Goal: Task Accomplishment & Management: Manage account settings

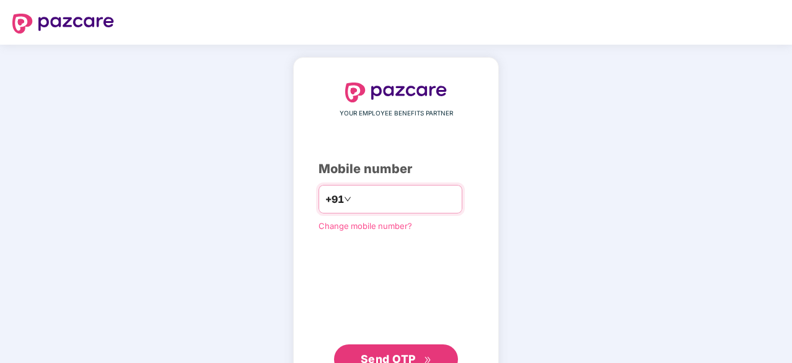
click at [404, 205] on input "number" at bounding box center [405, 199] width 102 height 20
type input "**********"
click at [387, 353] on span "Send OTP" at bounding box center [388, 357] width 55 height 13
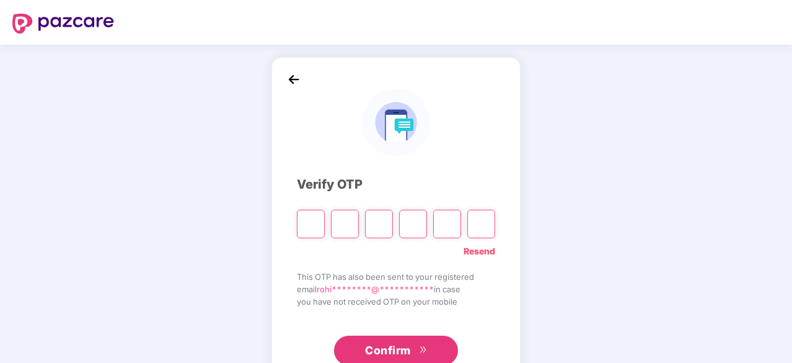
type input "*"
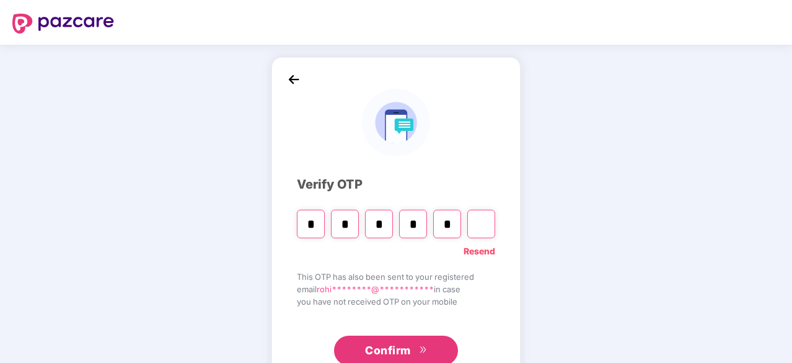
type input "*"
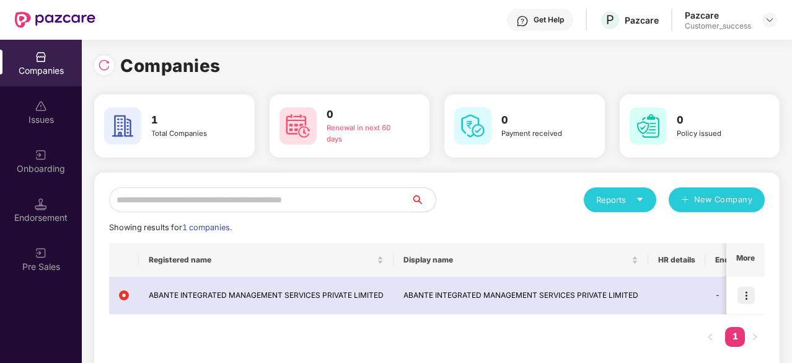
click at [33, 170] on div "Onboarding" at bounding box center [41, 168] width 82 height 12
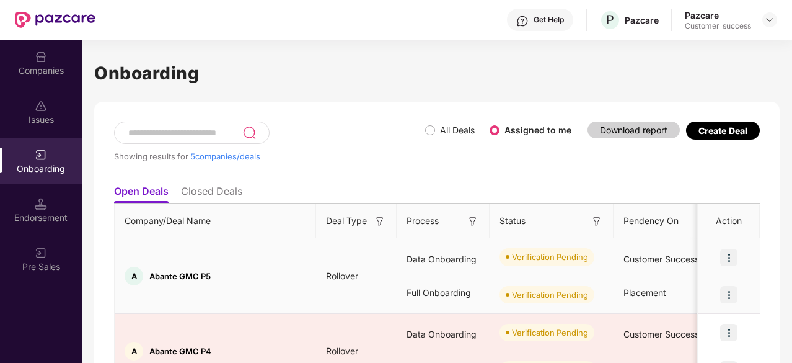
click at [729, 251] on img at bounding box center [728, 257] width 17 height 17
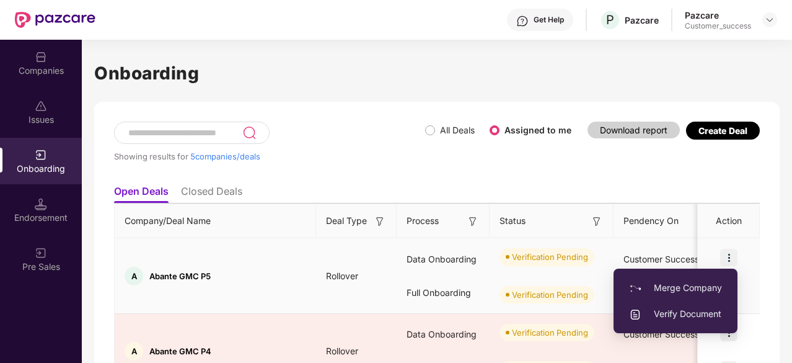
click at [709, 311] on span "Verify Document" at bounding box center [675, 314] width 93 height 14
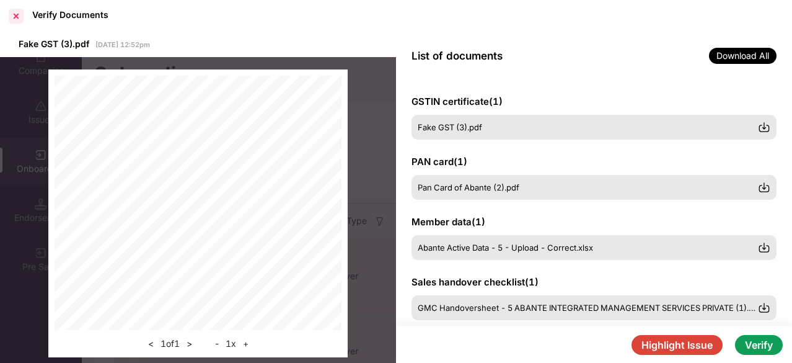
click at [14, 9] on div at bounding box center [16, 16] width 20 height 20
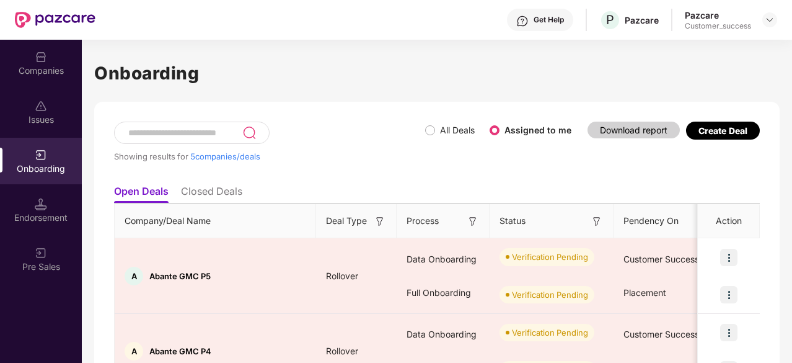
scroll to position [297, 0]
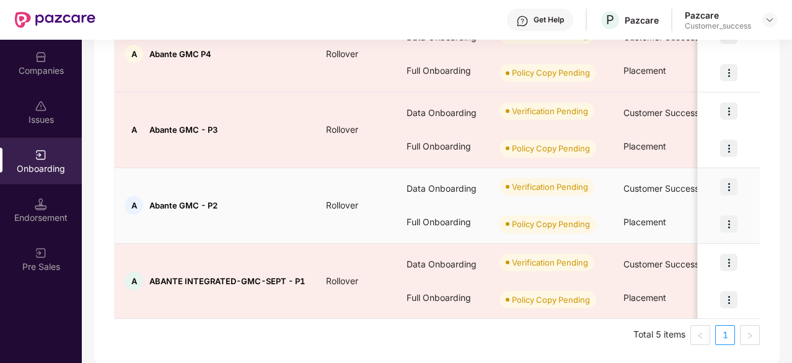
click at [732, 184] on img at bounding box center [728, 186] width 17 height 17
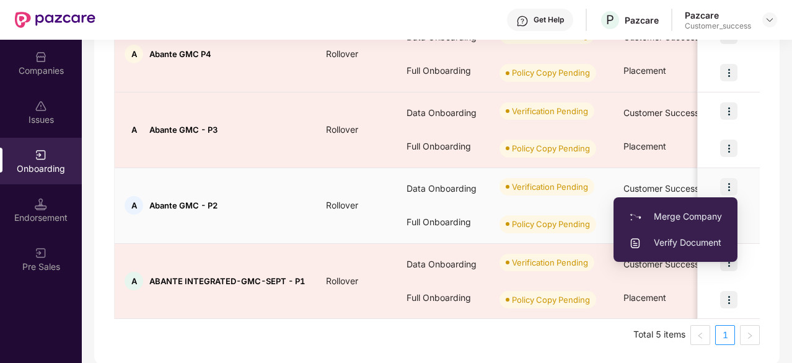
click at [689, 242] on span "Verify Document" at bounding box center [675, 243] width 93 height 14
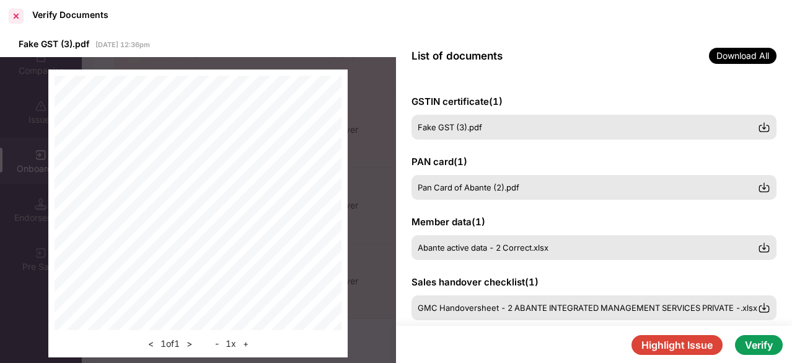
click at [19, 17] on div at bounding box center [16, 16] width 20 height 20
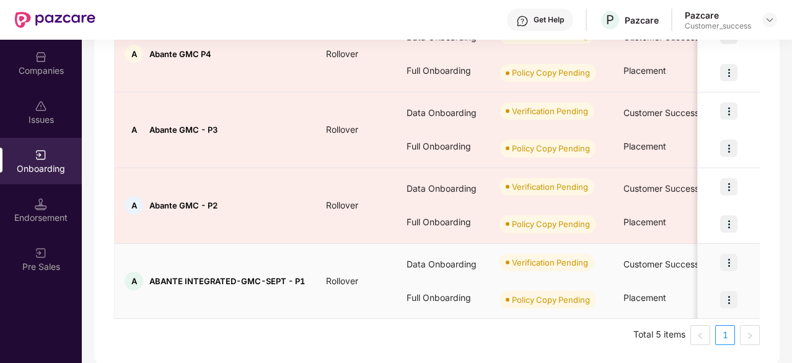
click at [730, 260] on img at bounding box center [728, 262] width 17 height 17
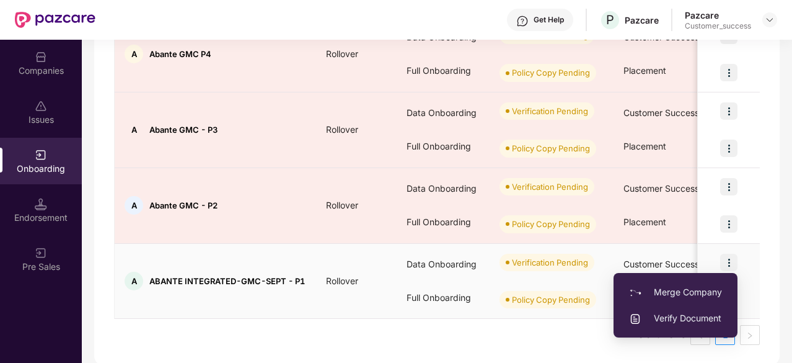
click at [697, 314] on span "Verify Document" at bounding box center [675, 318] width 93 height 14
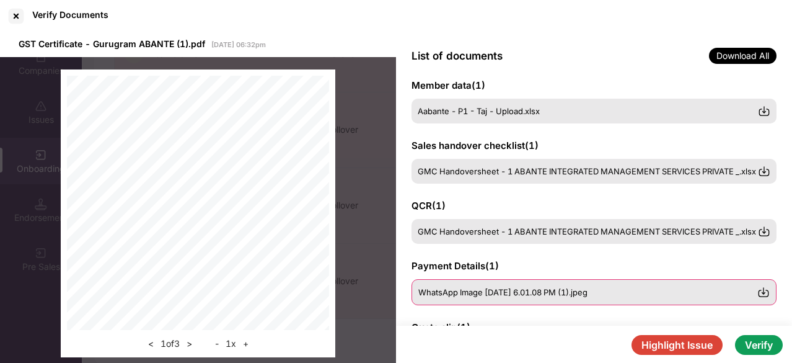
scroll to position [136, 0]
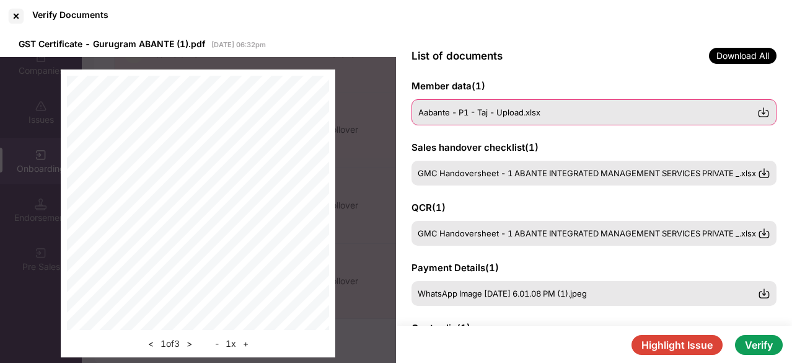
click at [761, 112] on img at bounding box center [764, 112] width 12 height 12
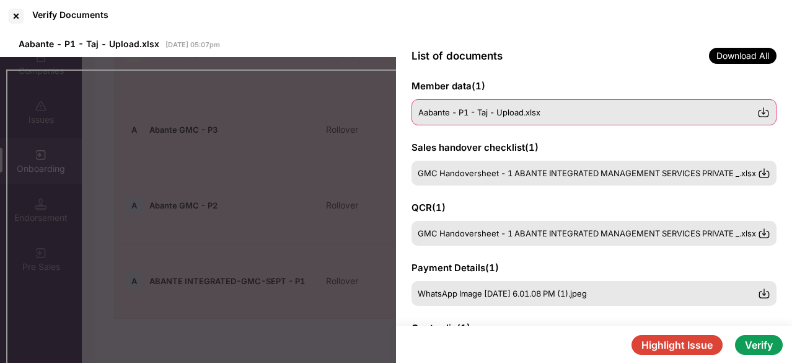
click at [761, 112] on img at bounding box center [764, 112] width 12 height 12
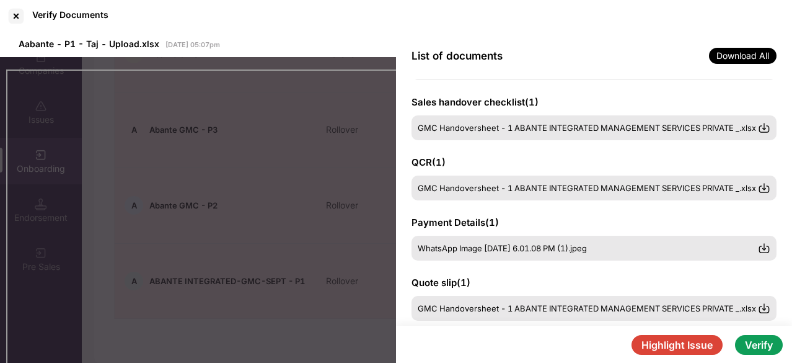
scroll to position [161, 0]
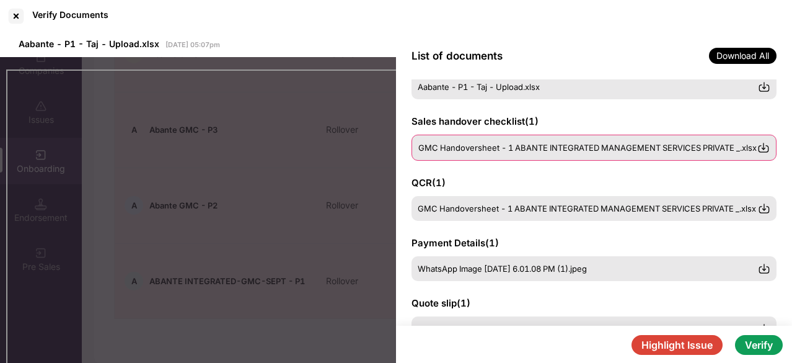
click at [765, 149] on img at bounding box center [764, 147] width 12 height 12
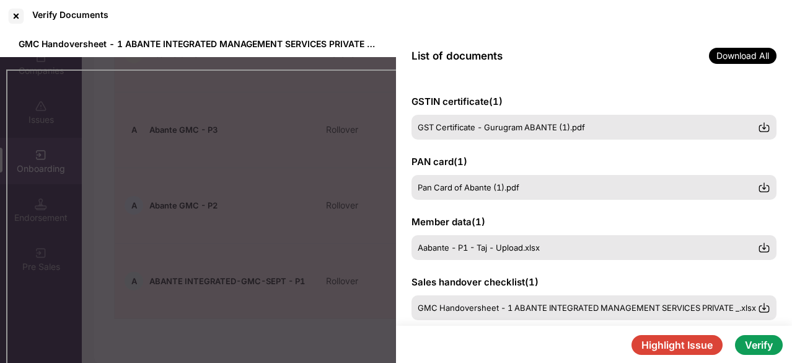
scroll to position [0, 0]
click at [14, 19] on div at bounding box center [16, 16] width 20 height 20
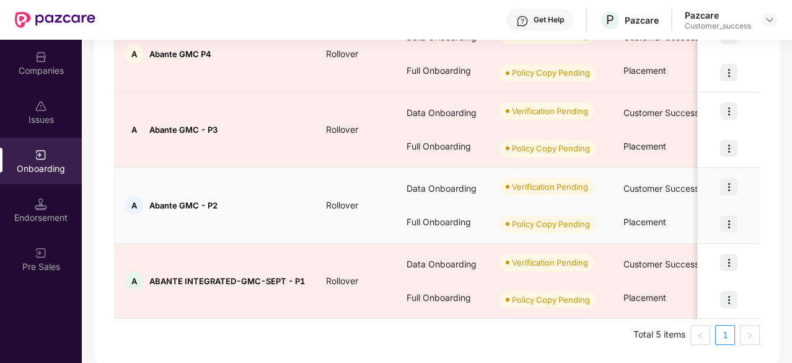
click at [730, 180] on img at bounding box center [728, 186] width 17 height 17
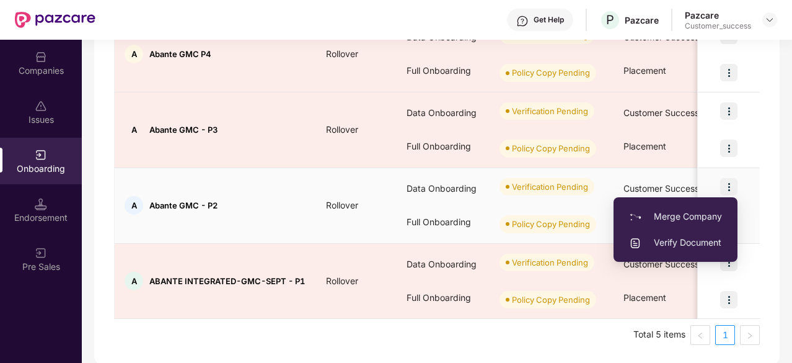
click at [673, 241] on span "Verify Document" at bounding box center [675, 243] width 93 height 14
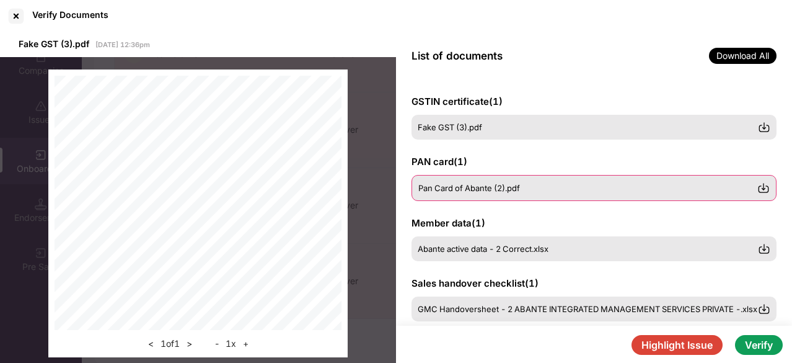
click at [527, 188] on div "Pan Card of Abante (2).pdf" at bounding box center [587, 188] width 339 height 10
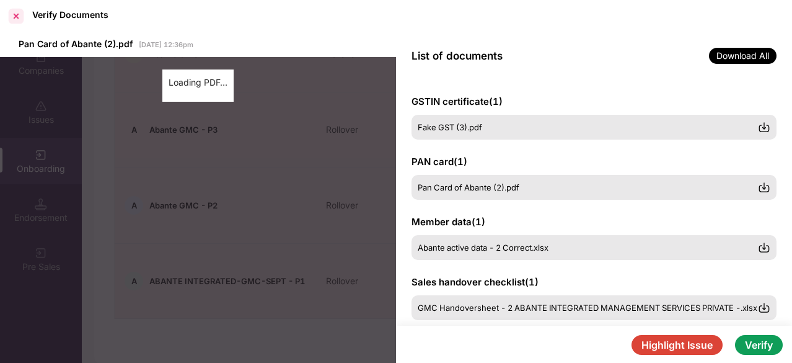
click at [12, 18] on div at bounding box center [16, 16] width 20 height 20
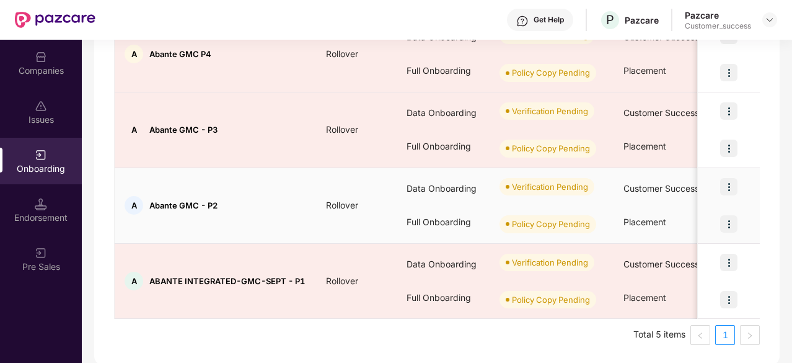
click at [728, 222] on img at bounding box center [728, 223] width 17 height 17
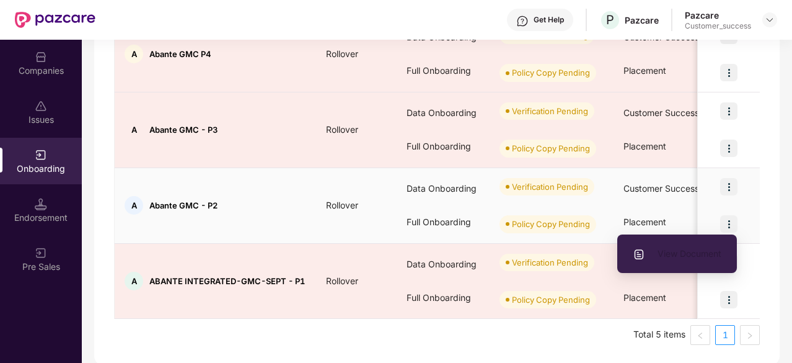
click at [681, 256] on span "View Document" at bounding box center [677, 254] width 89 height 14
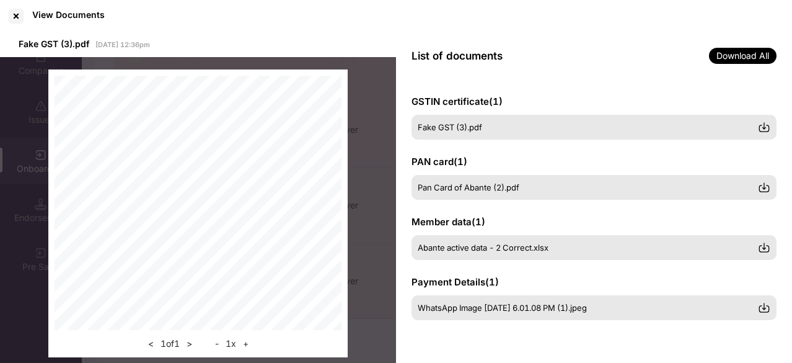
click at [779, 178] on div "GSTIN certificate ( 1 ) Fake GST (3).pdf PAN card ( 1 ) Pan Card of Abante (2).…" at bounding box center [594, 221] width 396 height 285
click at [776, 228] on div "Member data ( 1 ) Abante active data - 2 Correct.xlsx" at bounding box center [594, 237] width 365 height 45
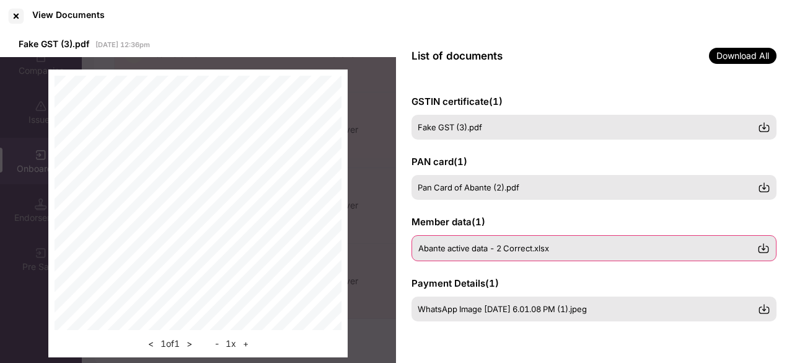
click at [766, 248] on img at bounding box center [764, 248] width 12 height 12
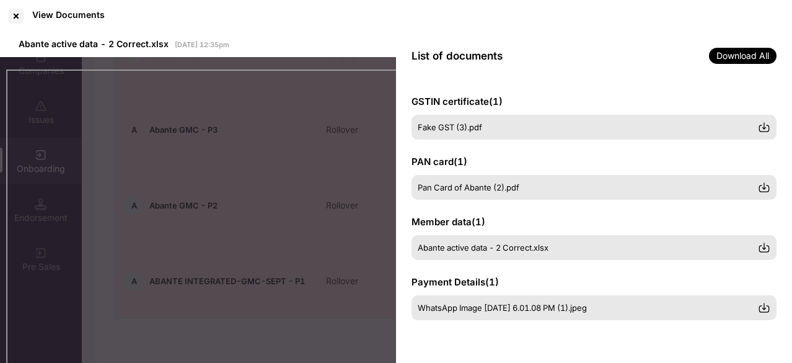
click at [783, 170] on div "GSTIN certificate ( 1 ) Fake GST (3).pdf PAN card ( 1 ) Pan Card of Abante (2).…" at bounding box center [594, 221] width 396 height 285
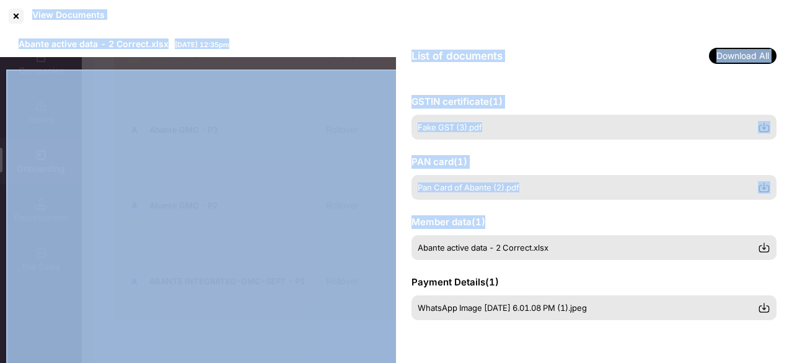
drag, startPoint x: 790, startPoint y: 225, endPoint x: 793, endPoint y: 268, distance: 43.5
click at [792, 268] on html "Get Help P Pazcare Pazcare Customer_success Companies Issues Onboarding Endorse…" at bounding box center [396, 181] width 792 height 363
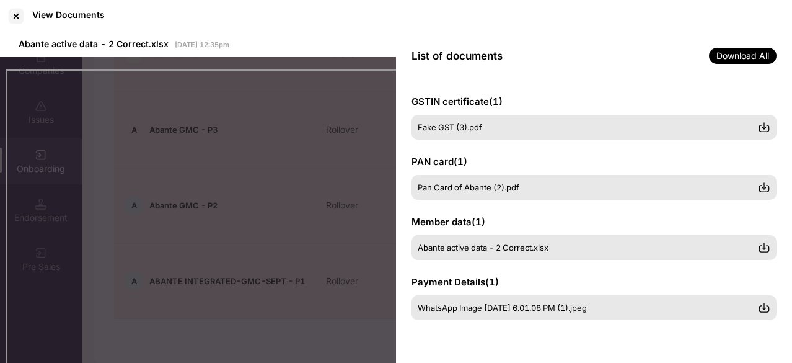
click at [790, 259] on div "GSTIN certificate ( 1 ) Fake GST (3).pdf PAN card ( 1 ) Pan Card of Abante (2).…" at bounding box center [594, 221] width 396 height 285
drag, startPoint x: 789, startPoint y: 248, endPoint x: 782, endPoint y: 242, distance: 8.8
click at [782, 242] on div "GSTIN certificate ( 1 ) Fake GST (3).pdf PAN card ( 1 ) Pan Card of Abante (2).…" at bounding box center [594, 221] width 396 height 285
click at [783, 232] on div "GSTIN certificate ( 1 ) Fake GST (3).pdf PAN card ( 1 ) Pan Card of Abante (2).…" at bounding box center [594, 221] width 396 height 285
click at [14, 20] on div at bounding box center [16, 16] width 20 height 20
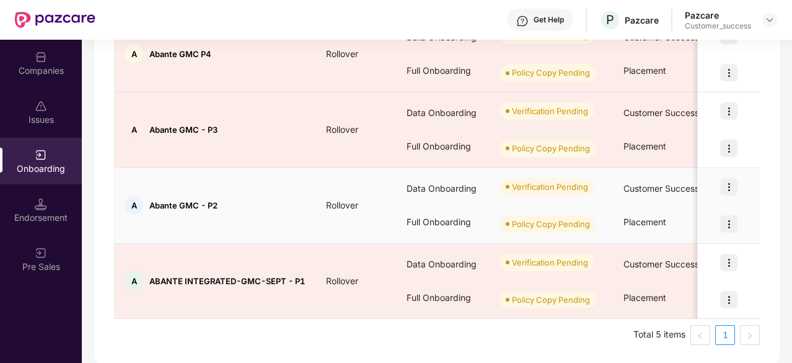
click at [726, 188] on img at bounding box center [728, 186] width 17 height 17
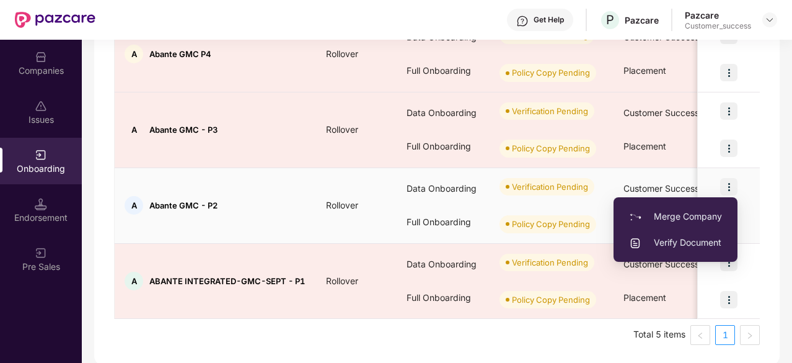
click at [669, 238] on span "Verify Document" at bounding box center [675, 243] width 93 height 14
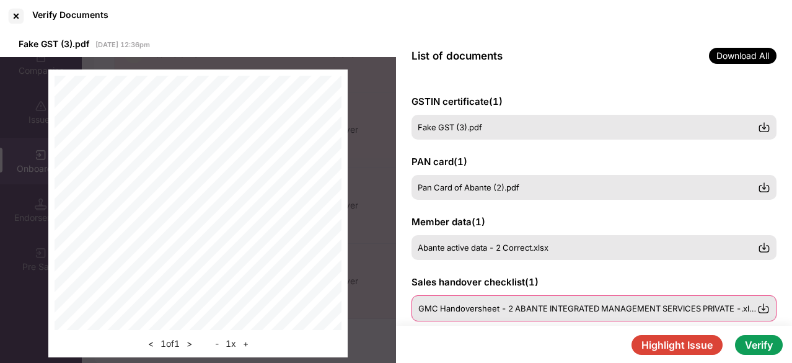
click at [761, 306] on img at bounding box center [764, 308] width 12 height 12
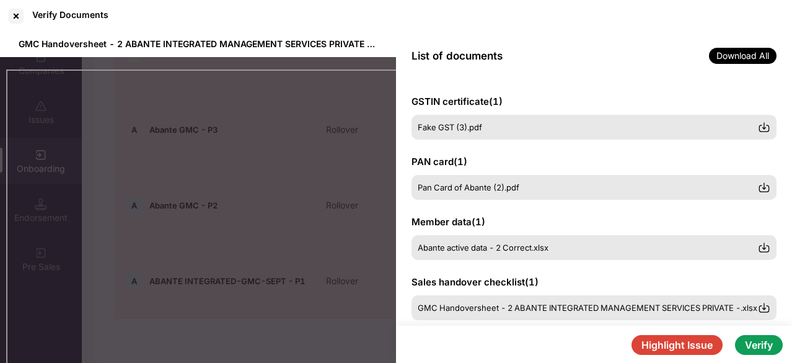
click at [602, 63] on div "List of documents Download All" at bounding box center [594, 55] width 396 height 47
click at [713, 218] on div "Member data ( 1 ) Abante active data - 2 Correct.xlsx" at bounding box center [594, 237] width 365 height 45
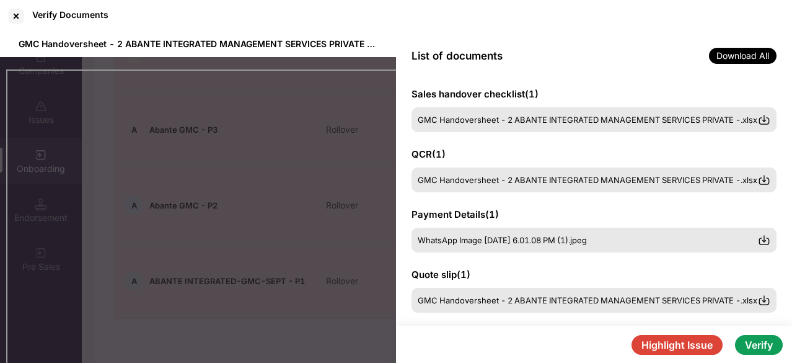
scroll to position [213, 0]
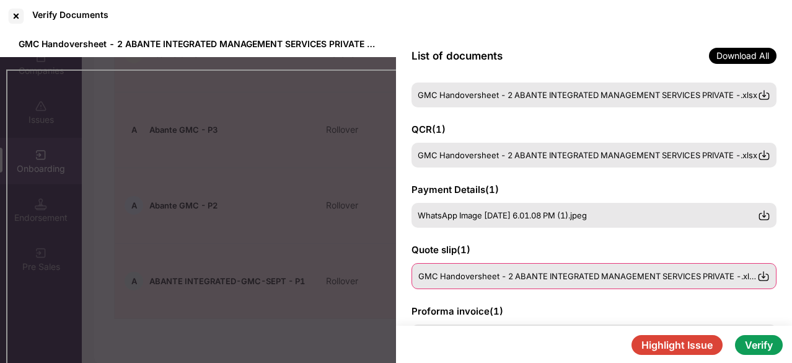
click at [761, 275] on img at bounding box center [764, 276] width 12 height 12
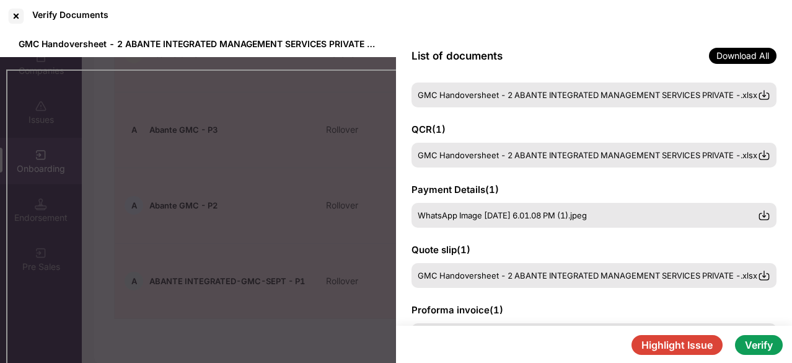
click at [738, 30] on div "Verify Documents" at bounding box center [396, 16] width 792 height 32
click at [692, 303] on div "Proforma invoice ( 1 ) ABANTE INTEGRATED MANAGEMENT SERVICES revised (1).pdf" at bounding box center [594, 325] width 365 height 45
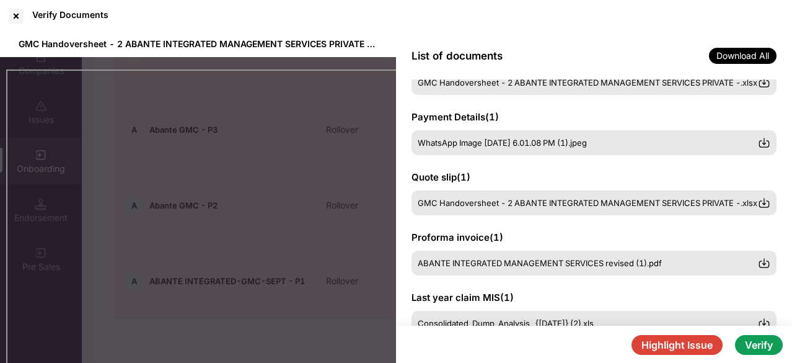
scroll to position [287, 0]
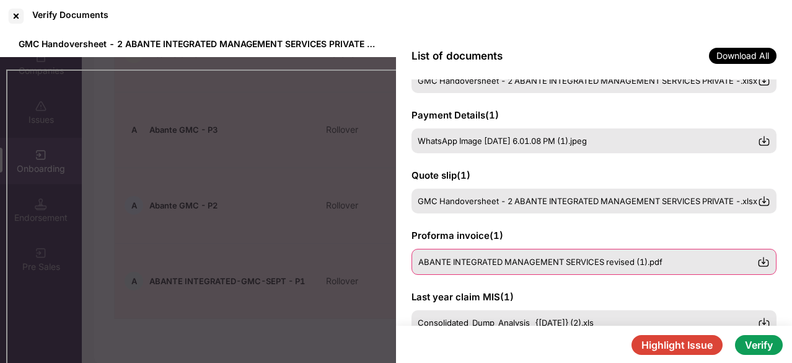
click at [766, 262] on img at bounding box center [764, 261] width 12 height 12
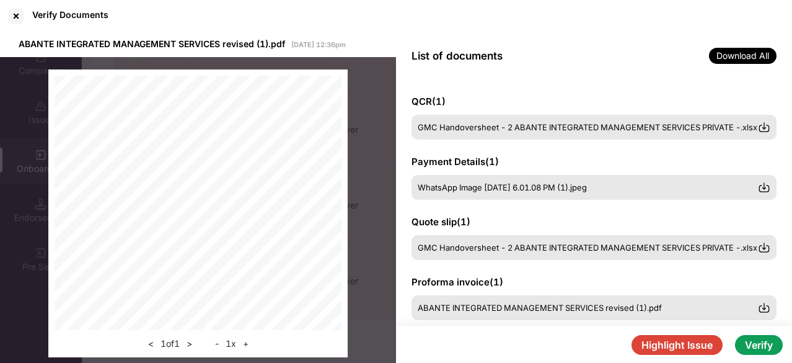
scroll to position [212, 0]
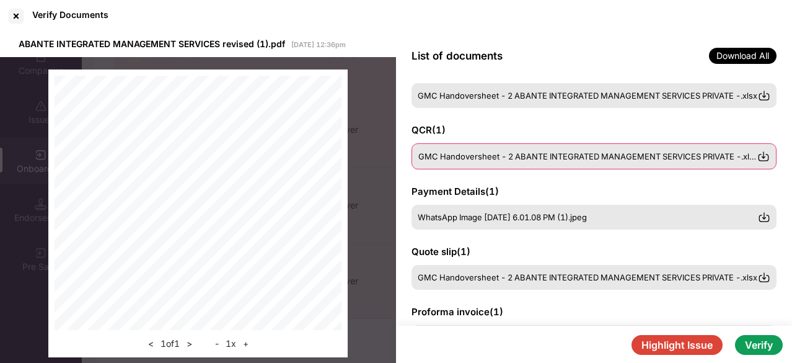
click at [725, 155] on span "GMC Handoversheet - 2 ABANTE INTEGRATED MANAGEMENT SERVICES PRIVATE -.xlsx" at bounding box center [588, 156] width 340 height 10
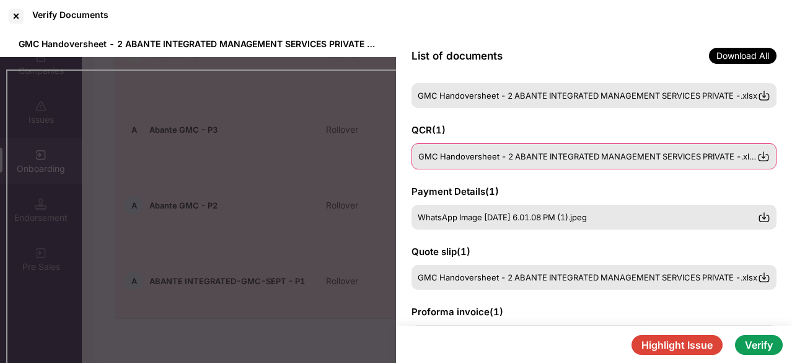
click at [524, 159] on span "GMC Handoversheet - 2 ABANTE INTEGRATED MANAGEMENT SERVICES PRIVATE -.xlsx" at bounding box center [588, 156] width 340 height 10
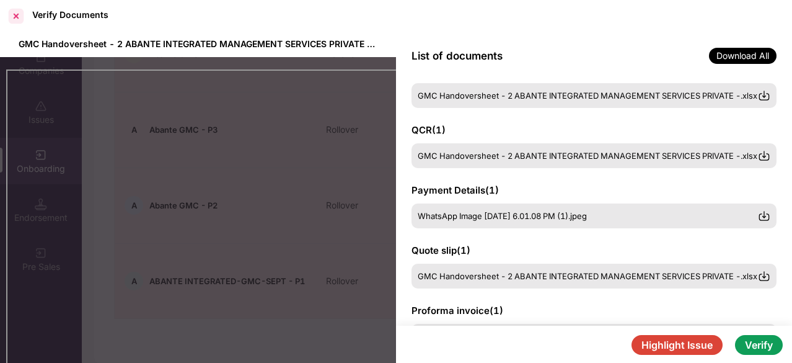
click at [15, 19] on div at bounding box center [16, 16] width 20 height 20
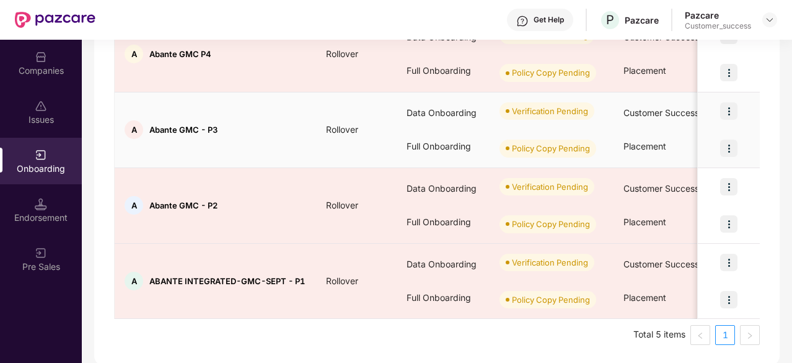
click at [727, 144] on img at bounding box center [728, 147] width 17 height 17
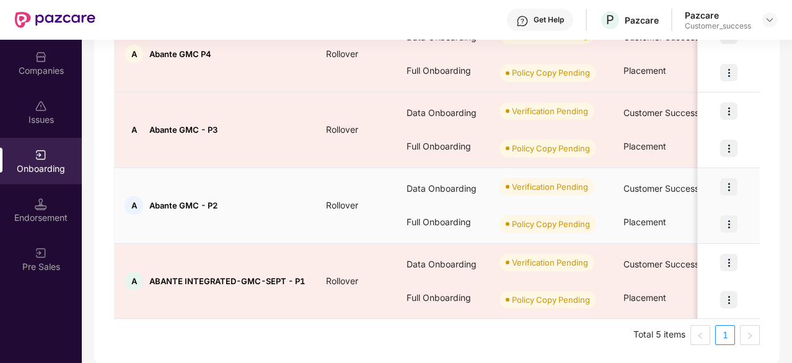
click at [737, 186] on img at bounding box center [728, 186] width 17 height 17
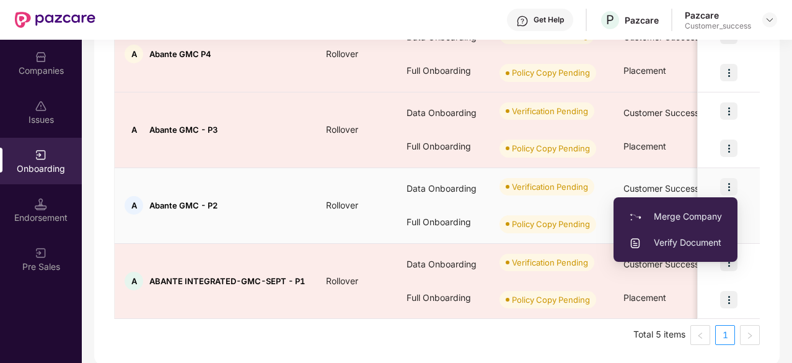
click at [667, 243] on span "Verify Document" at bounding box center [675, 243] width 93 height 14
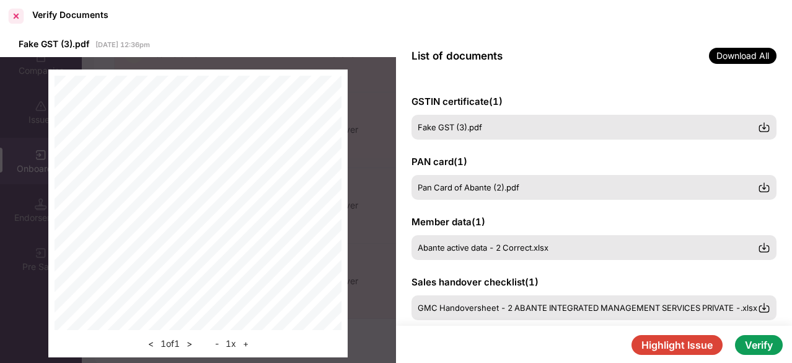
click at [16, 15] on div at bounding box center [16, 16] width 20 height 20
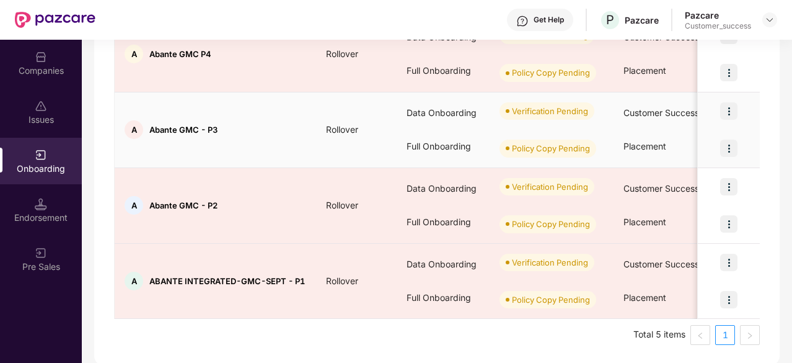
click at [731, 108] on img at bounding box center [728, 110] width 17 height 17
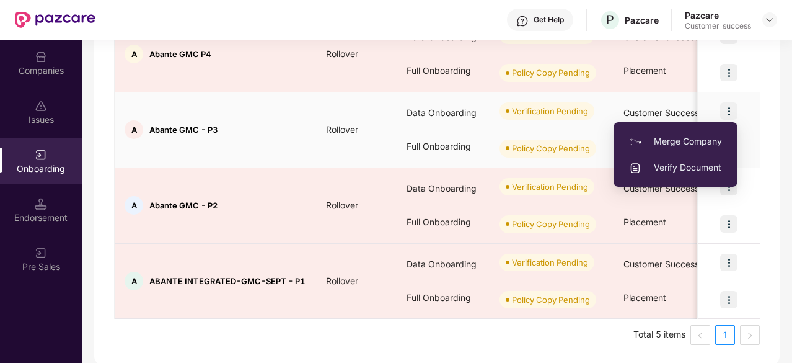
click at [689, 169] on span "Verify Document" at bounding box center [675, 168] width 93 height 14
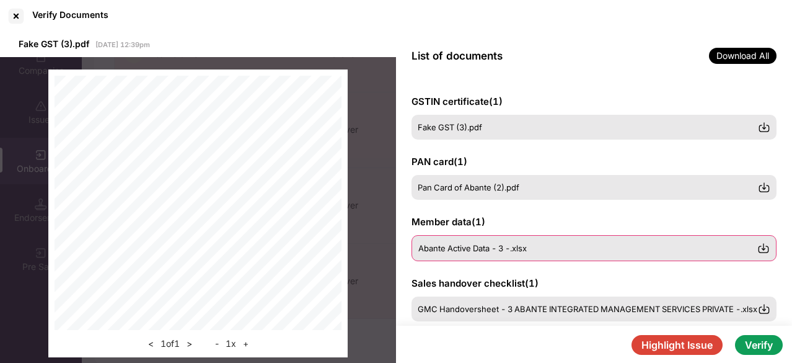
click at [769, 250] on img at bounding box center [764, 248] width 12 height 12
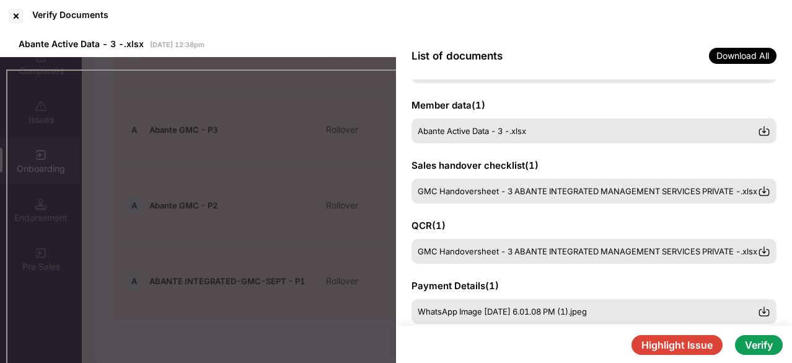
scroll to position [128, 0]
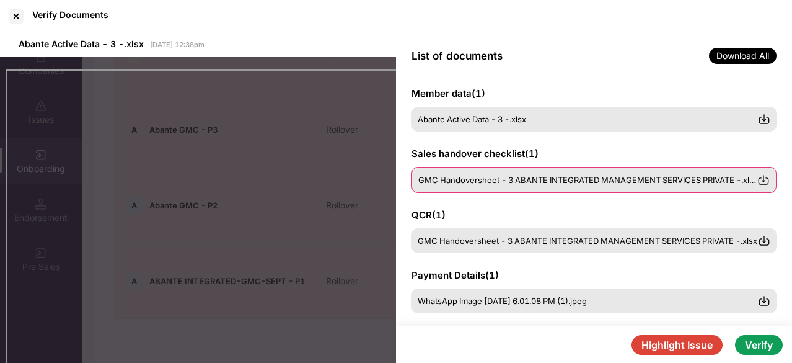
click at [764, 180] on img at bounding box center [764, 180] width 12 height 12
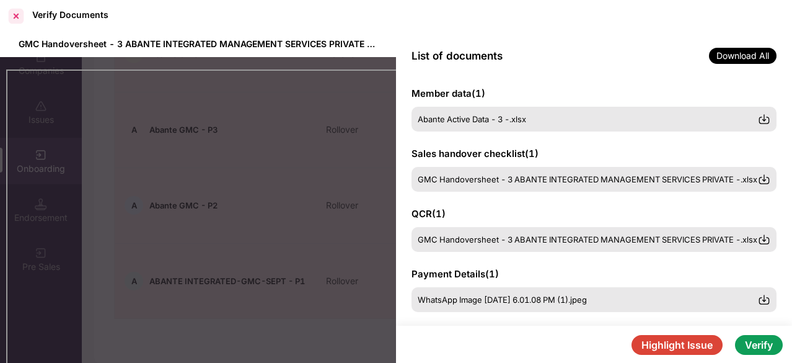
click at [19, 20] on div at bounding box center [16, 16] width 20 height 20
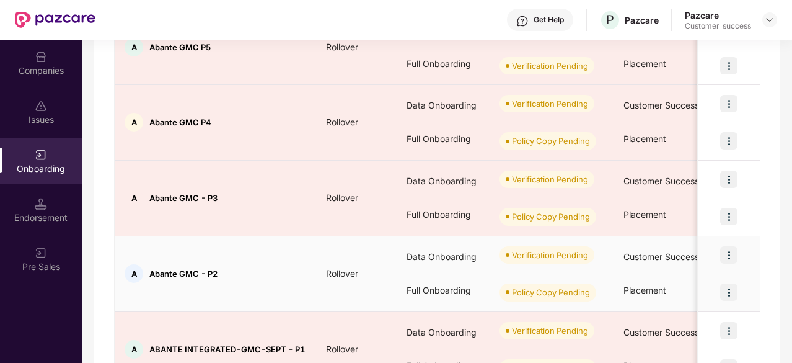
scroll to position [226, 0]
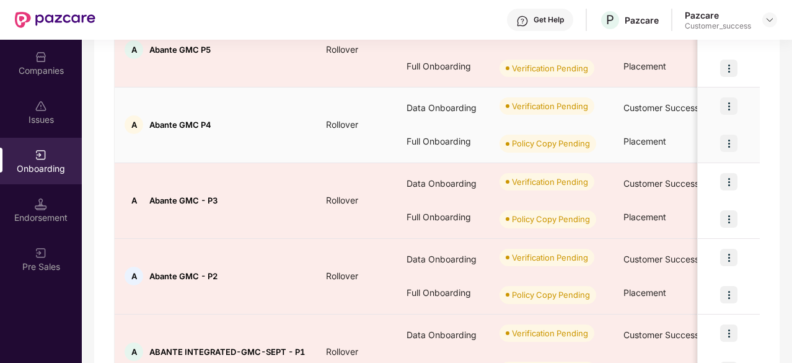
click at [725, 105] on img at bounding box center [728, 105] width 17 height 17
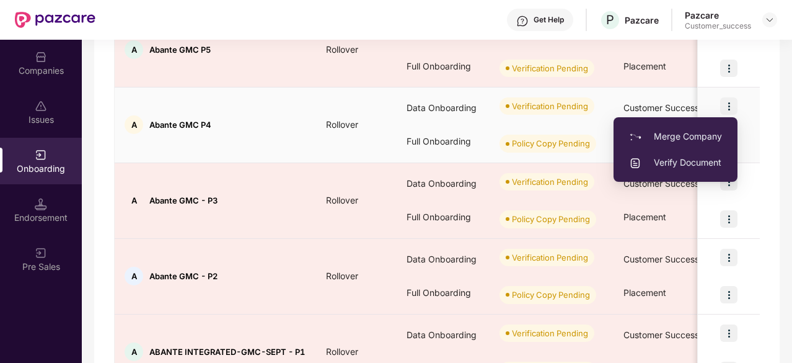
click at [683, 161] on span "Verify Document" at bounding box center [675, 163] width 93 height 14
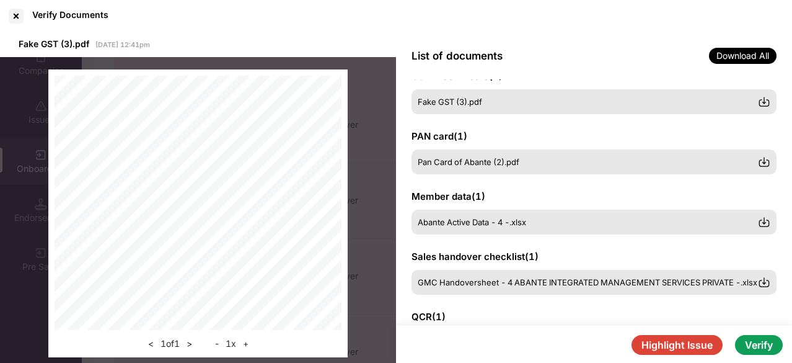
scroll to position [25, 0]
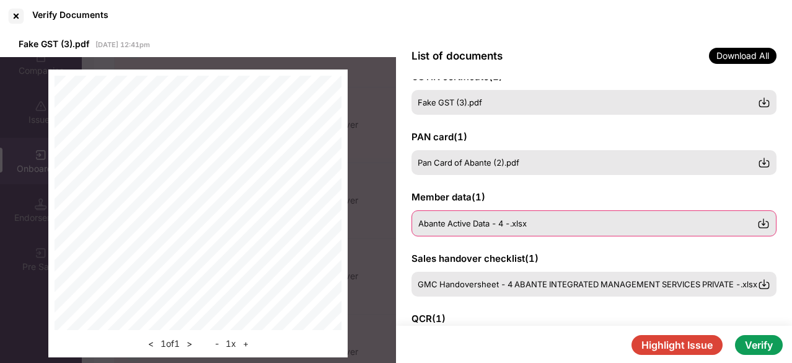
click at [764, 223] on img at bounding box center [764, 223] width 12 height 12
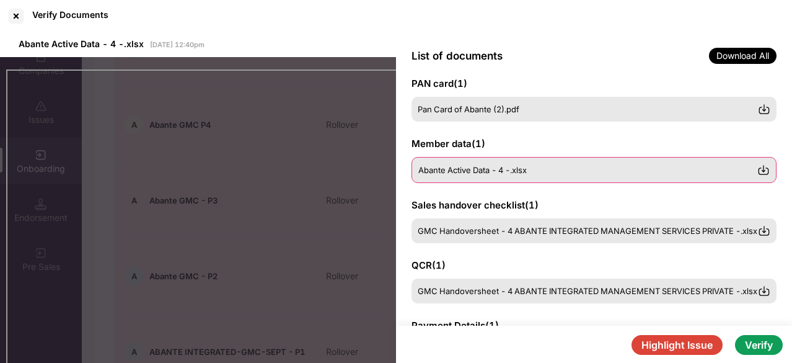
scroll to position [77, 0]
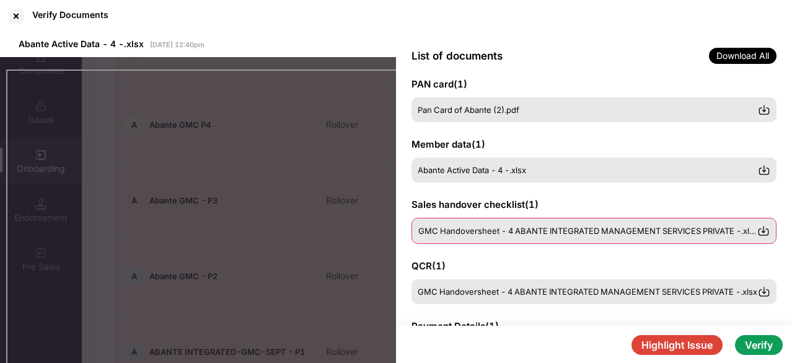
click at [766, 231] on img at bounding box center [764, 230] width 12 height 12
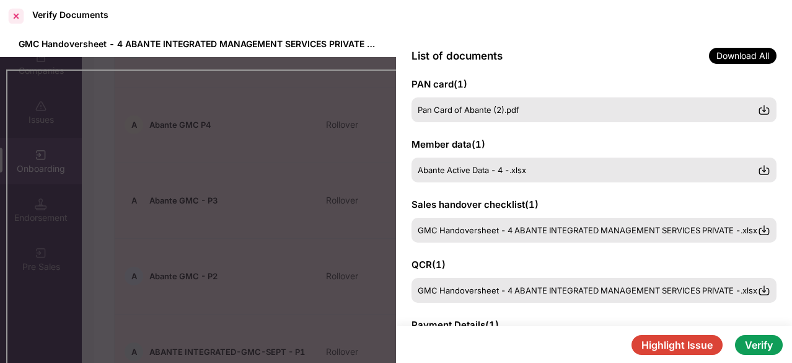
click at [19, 16] on div at bounding box center [16, 16] width 20 height 20
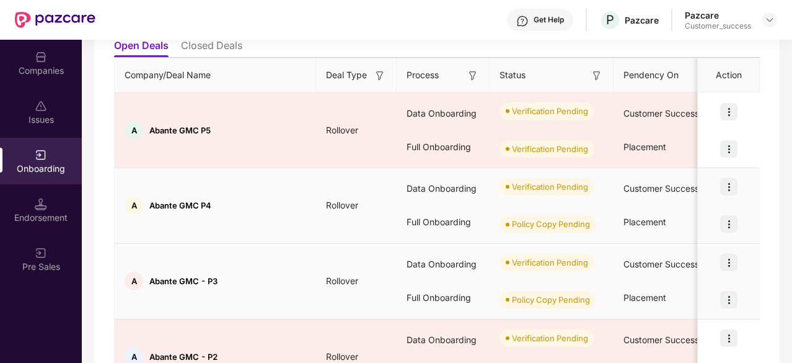
scroll to position [145, 0]
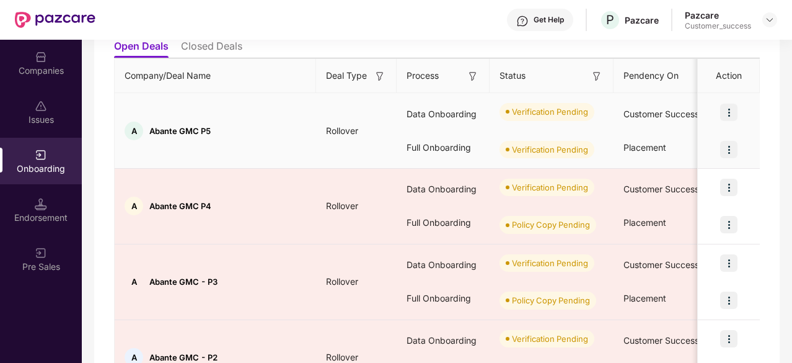
click at [728, 109] on img at bounding box center [728, 112] width 17 height 17
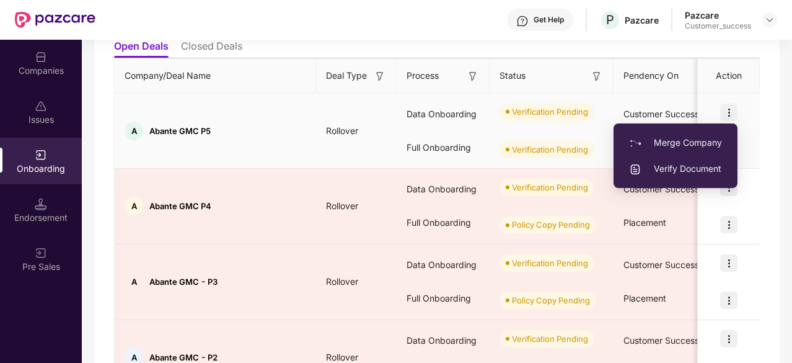
click at [668, 166] on span "Verify Document" at bounding box center [675, 169] width 93 height 14
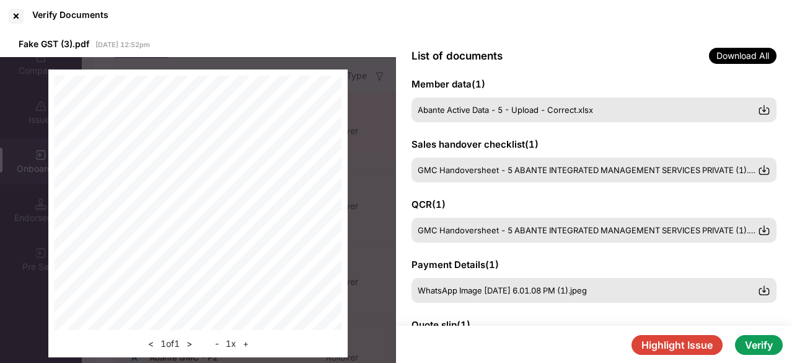
scroll to position [136, 0]
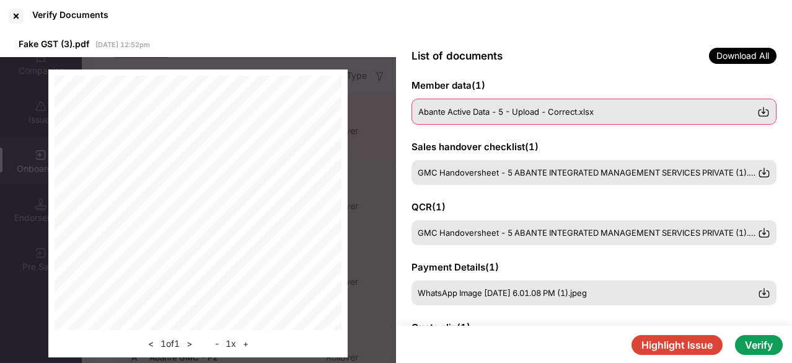
click at [764, 112] on img at bounding box center [764, 111] width 12 height 12
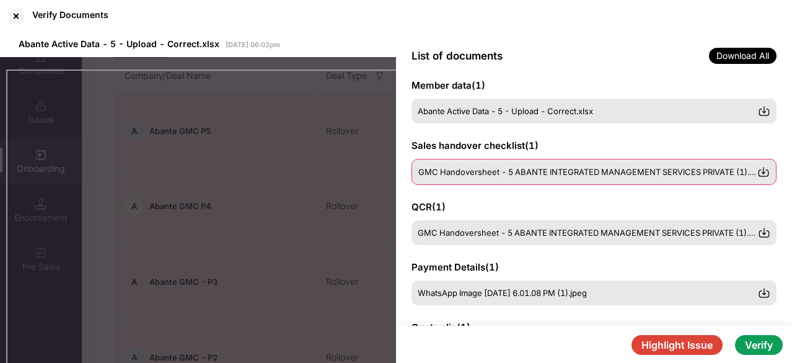
click at [763, 166] on img at bounding box center [764, 172] width 12 height 12
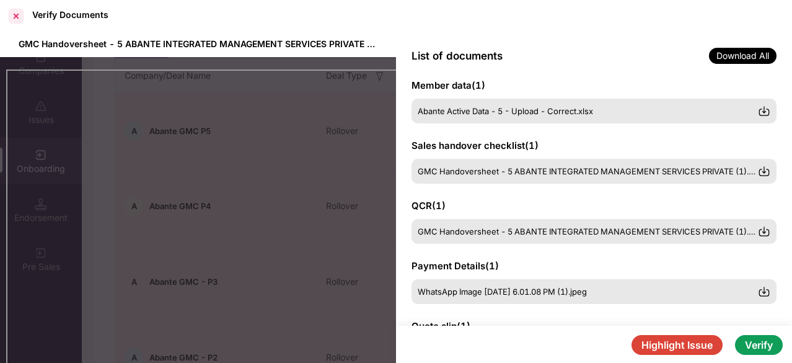
click at [14, 19] on div at bounding box center [16, 16] width 20 height 20
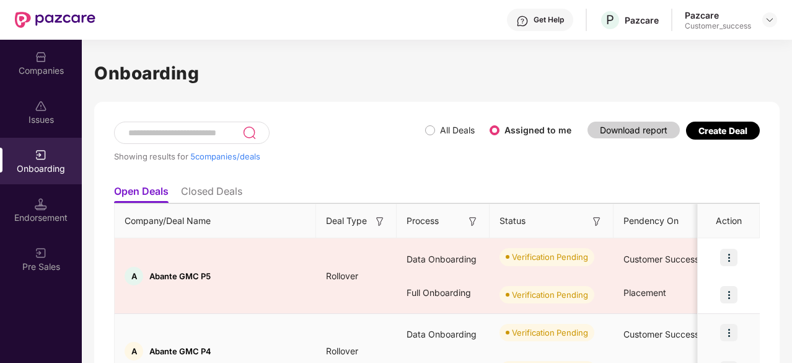
scroll to position [297, 0]
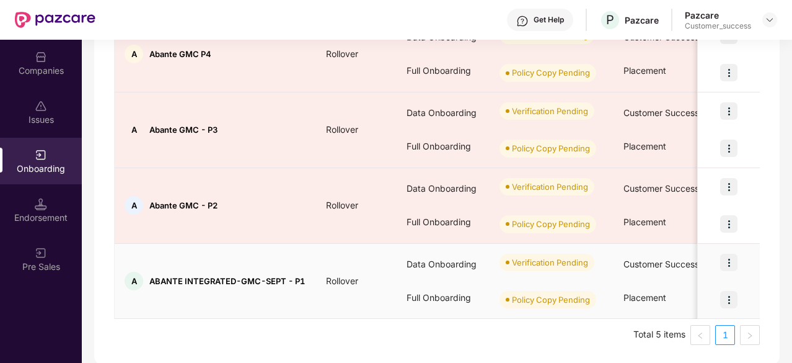
click at [727, 260] on img at bounding box center [728, 262] width 17 height 17
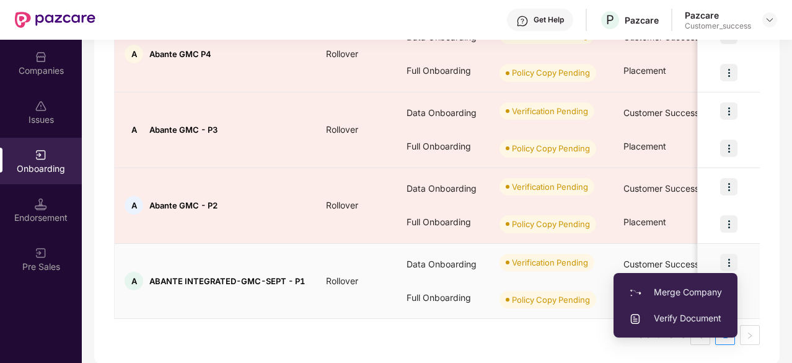
click at [697, 315] on span "Verify Document" at bounding box center [675, 318] width 93 height 14
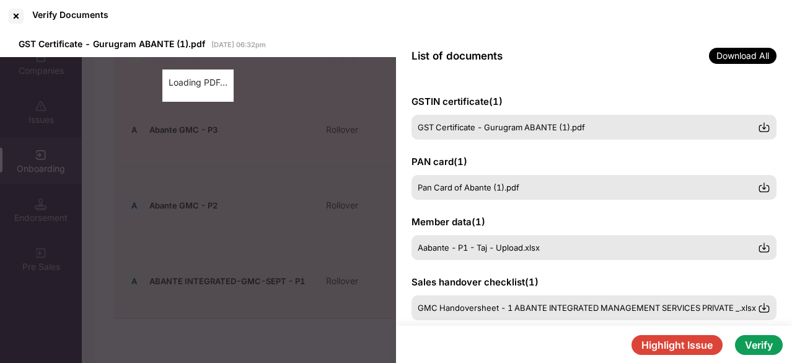
click at [758, 343] on button "Verify" at bounding box center [759, 345] width 48 height 20
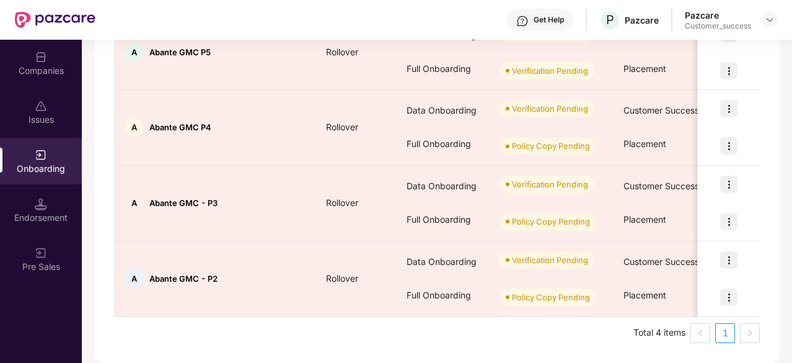
scroll to position [221, 0]
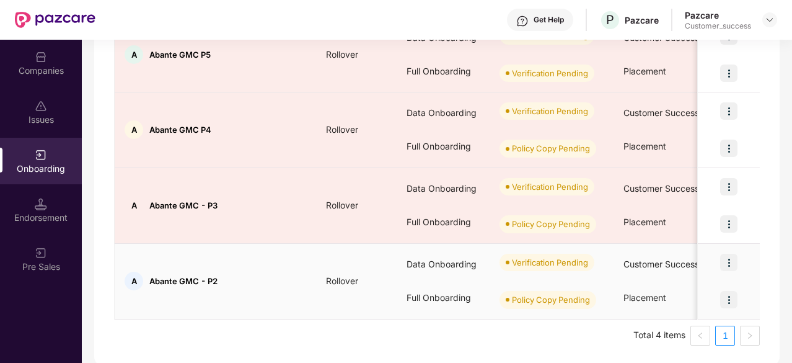
click at [728, 263] on img at bounding box center [728, 262] width 17 height 17
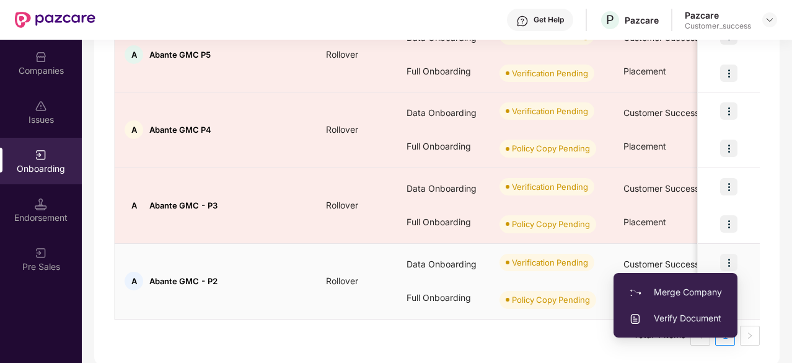
click at [687, 311] on li "Verify Document" at bounding box center [676, 318] width 124 height 26
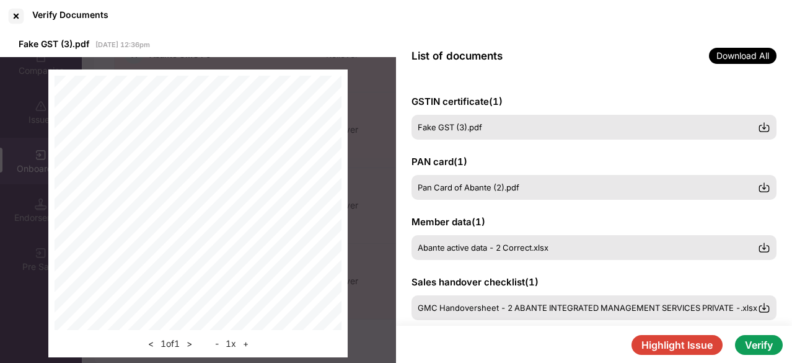
click at [756, 342] on button "Verify" at bounding box center [759, 345] width 48 height 20
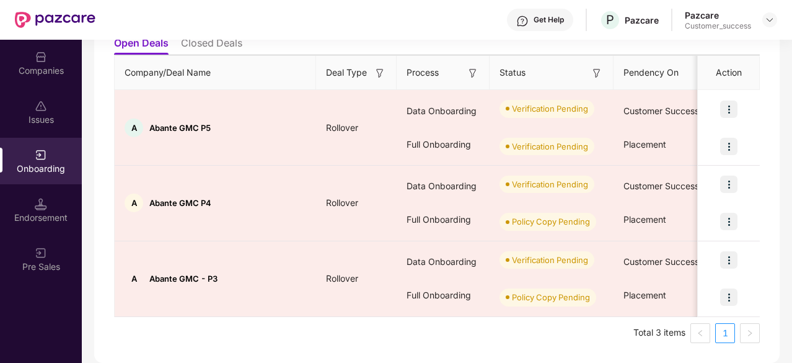
scroll to position [146, 0]
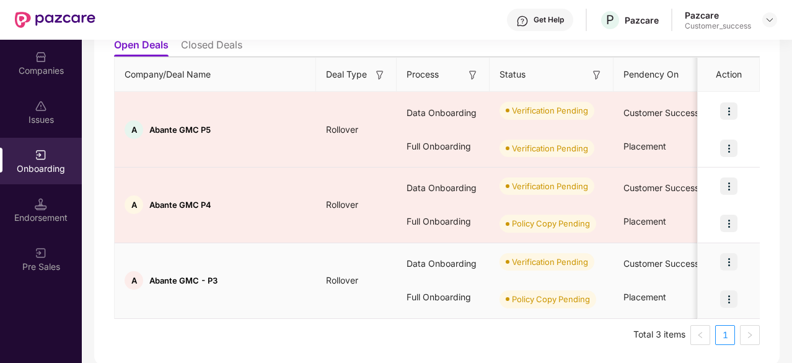
click at [728, 261] on img at bounding box center [728, 261] width 17 height 17
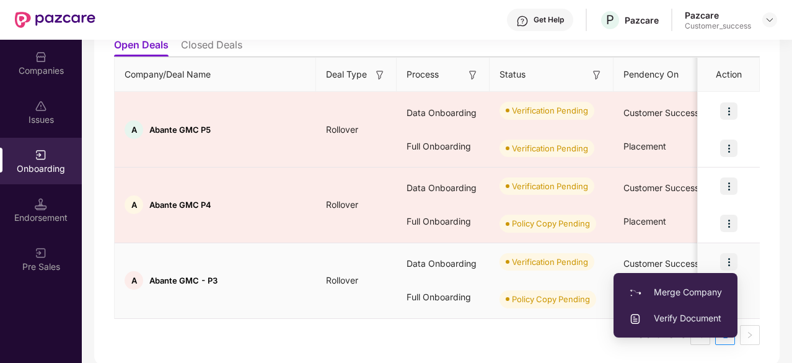
click at [710, 323] on span "Verify Document" at bounding box center [675, 318] width 93 height 14
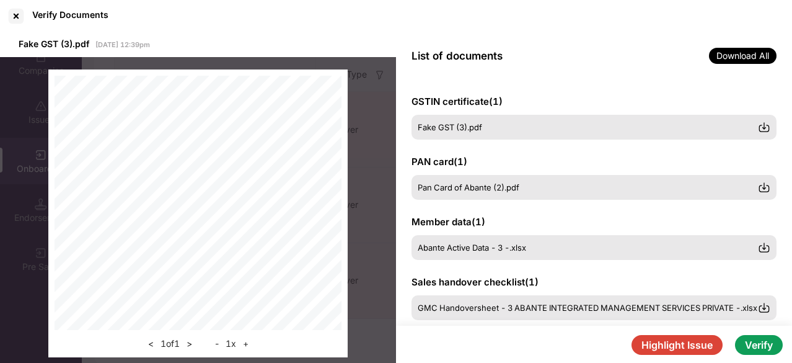
click at [754, 342] on button "Verify" at bounding box center [759, 345] width 48 height 20
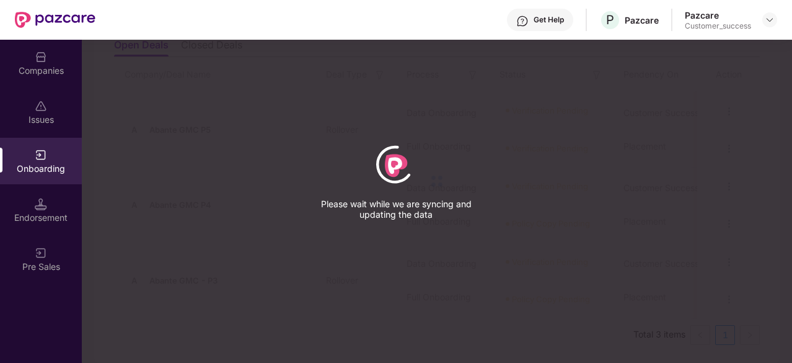
scroll to position [71, 0]
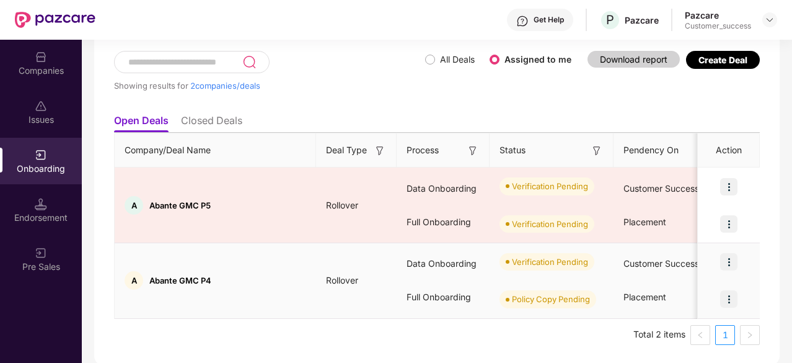
click at [728, 266] on img at bounding box center [728, 261] width 17 height 17
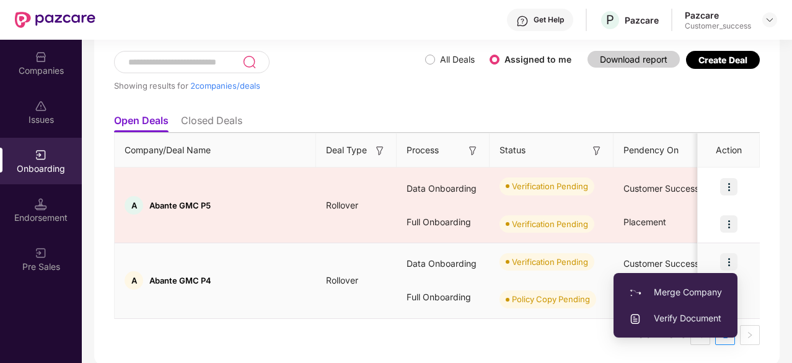
click at [706, 319] on span "Verify Document" at bounding box center [675, 318] width 93 height 14
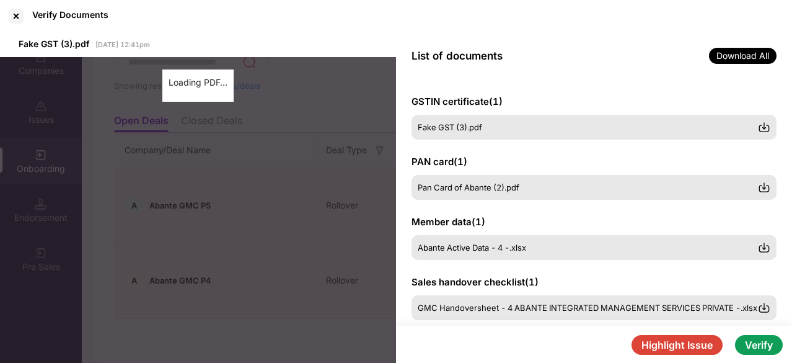
click at [759, 347] on button "Verify" at bounding box center [759, 345] width 48 height 20
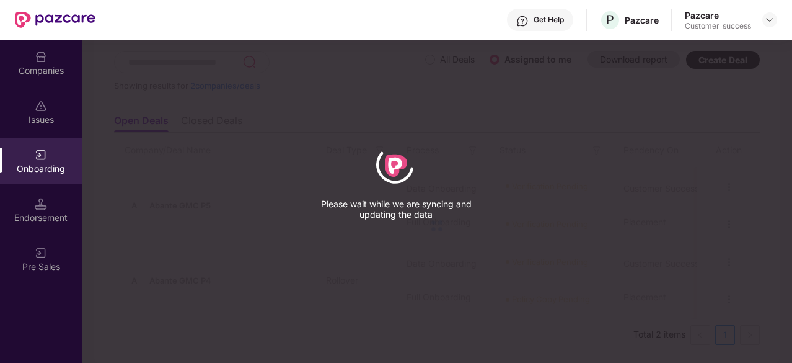
scroll to position [0, 0]
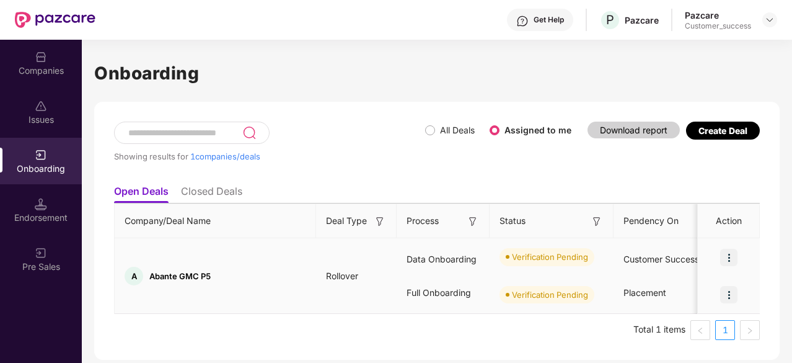
click at [733, 261] on img at bounding box center [728, 257] width 17 height 17
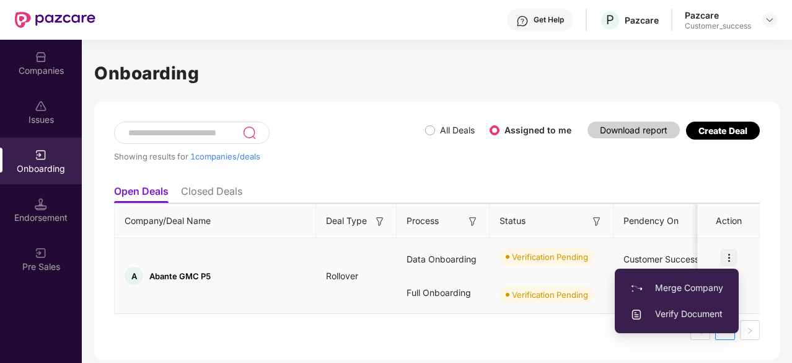
click at [690, 316] on span "Verify Document" at bounding box center [676, 314] width 93 height 14
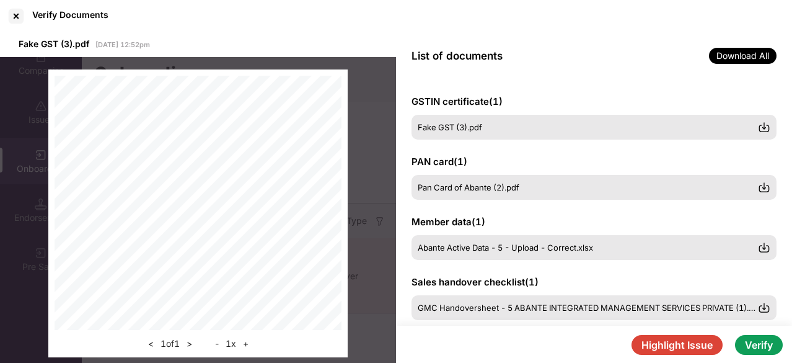
click at [767, 344] on button "Verify" at bounding box center [759, 345] width 48 height 20
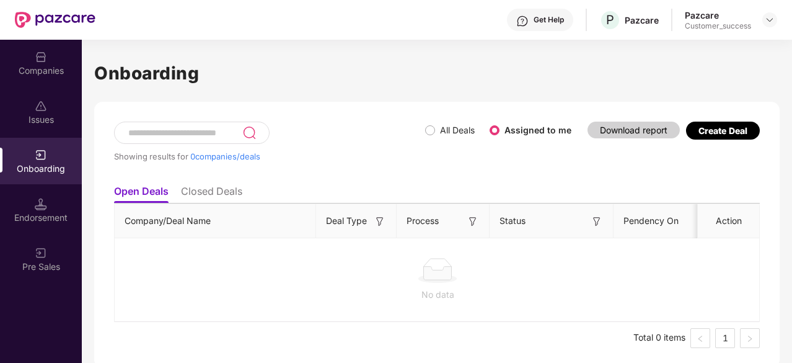
click at [44, 55] on img at bounding box center [41, 57] width 12 height 12
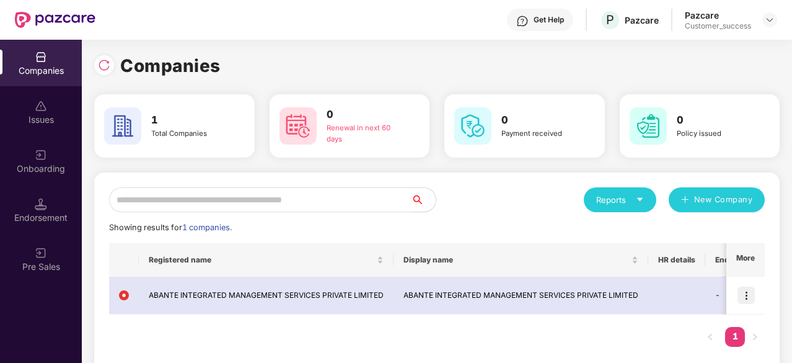
click at [513, 230] on div "Showing results for 1 companies." at bounding box center [437, 227] width 656 height 12
click at [106, 63] on img at bounding box center [104, 65] width 12 height 12
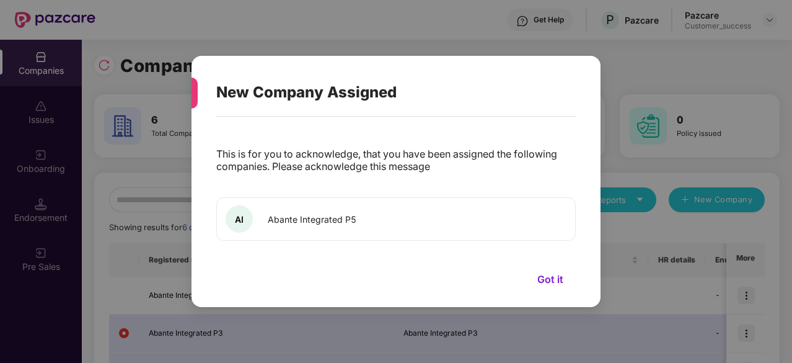
click at [546, 278] on button "Got it" at bounding box center [550, 279] width 51 height 19
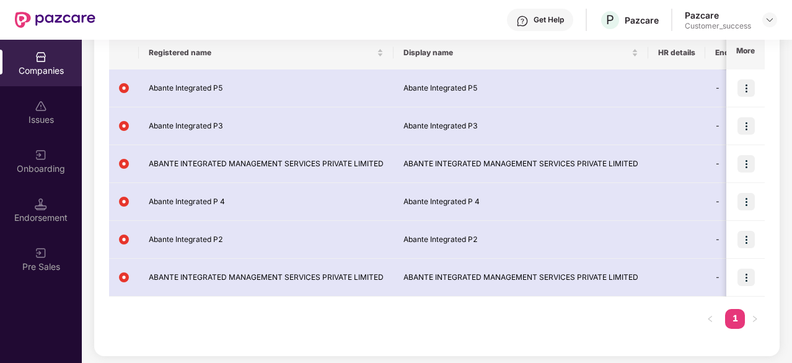
scroll to position [206, 0]
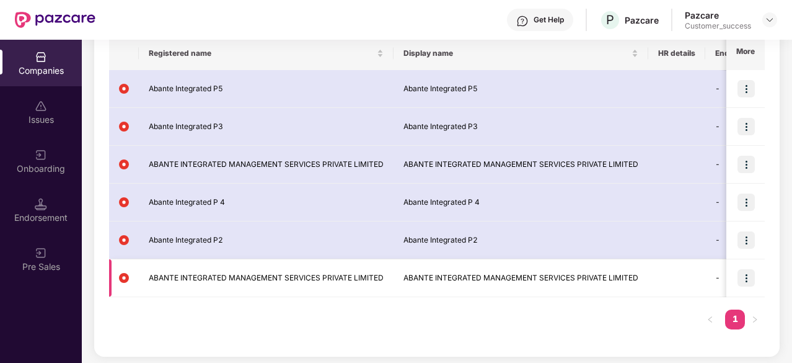
click at [480, 285] on td "ABANTE INTEGRATED MANAGEMENT SERVICES PRIVATE LIMITED" at bounding box center [521, 278] width 255 height 38
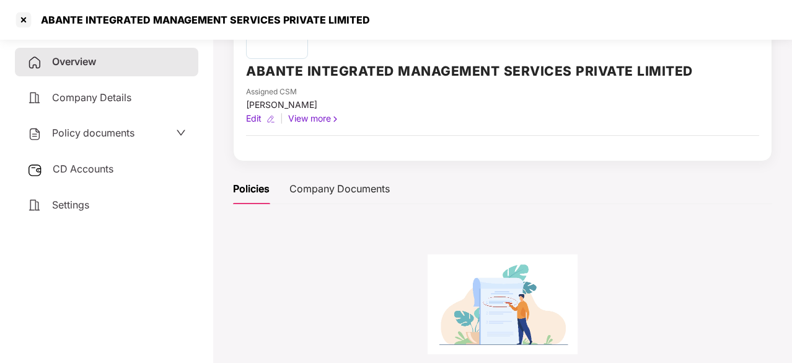
scroll to position [89, 0]
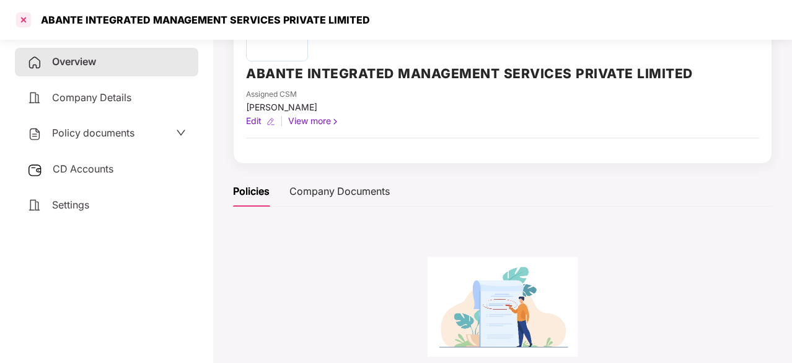
click at [27, 17] on div at bounding box center [24, 20] width 20 height 20
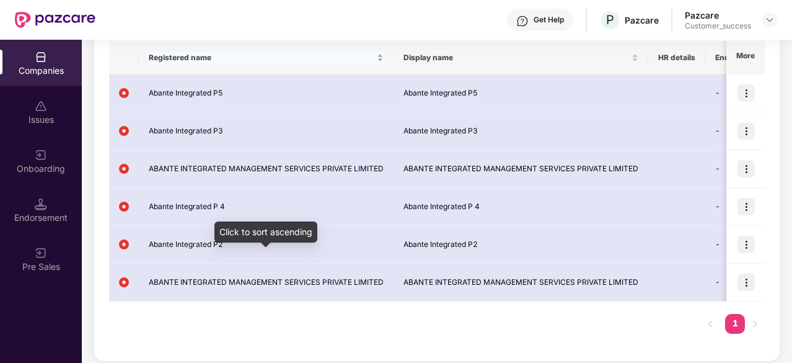
scroll to position [203, 0]
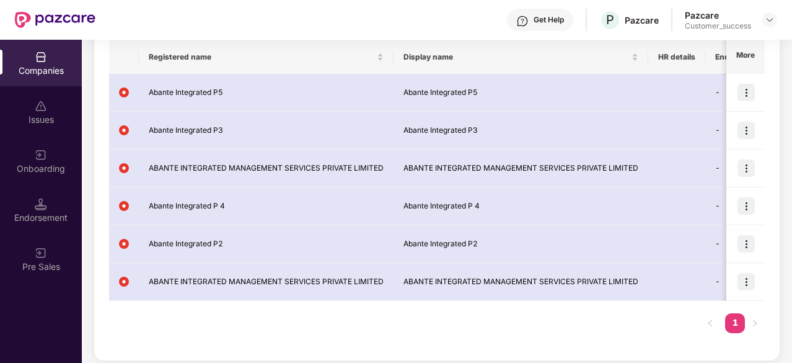
click at [52, 158] on div "Onboarding" at bounding box center [41, 161] width 82 height 46
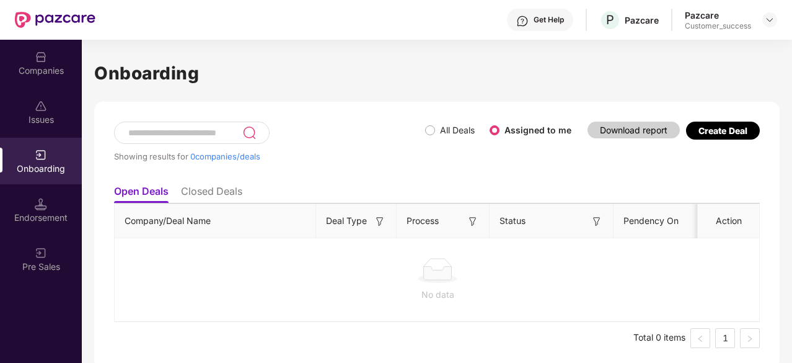
click at [453, 132] on label "All Deals" at bounding box center [457, 130] width 35 height 11
click at [435, 133] on span "All Deals" at bounding box center [457, 130] width 45 height 14
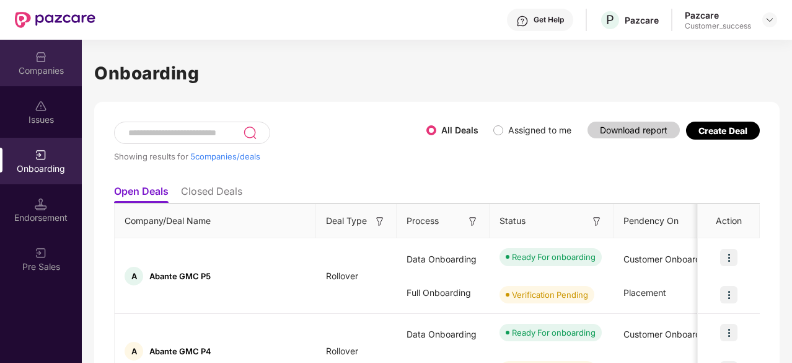
click at [39, 66] on div "Companies" at bounding box center [41, 70] width 82 height 12
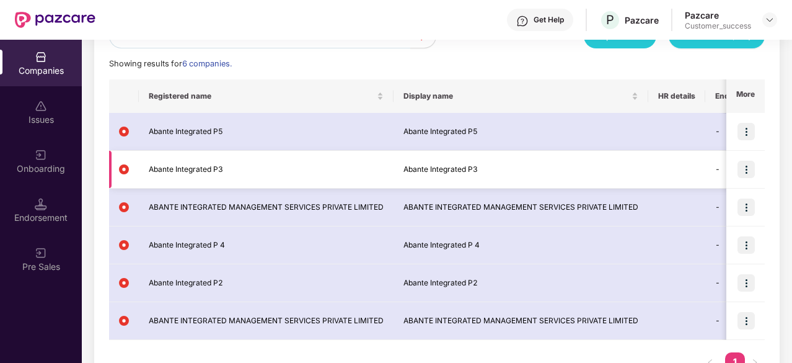
scroll to position [166, 0]
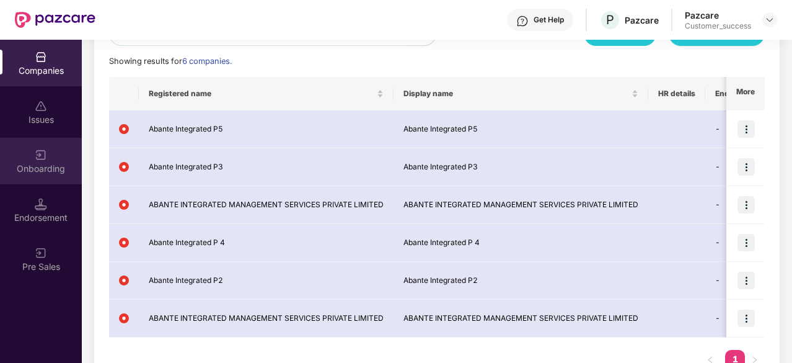
click at [25, 161] on div "Onboarding" at bounding box center [41, 161] width 82 height 46
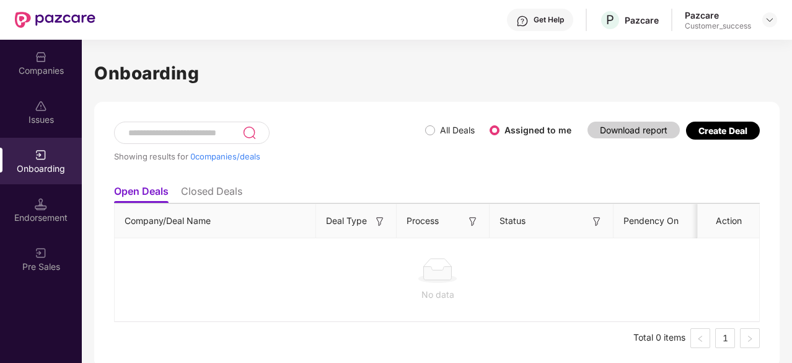
click at [433, 123] on label "All Deals" at bounding box center [452, 130] width 55 height 14
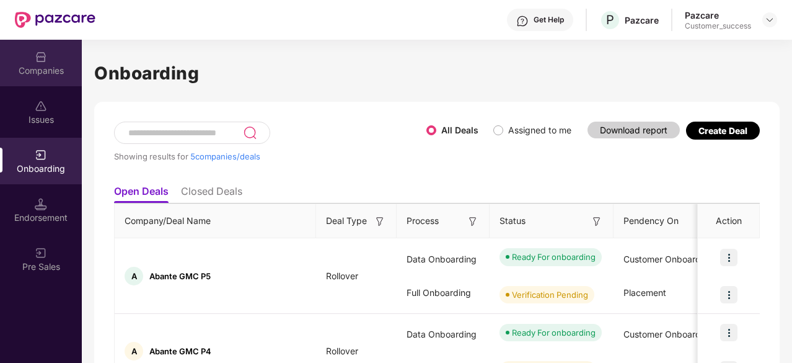
click at [47, 60] on div "Companies" at bounding box center [41, 63] width 82 height 46
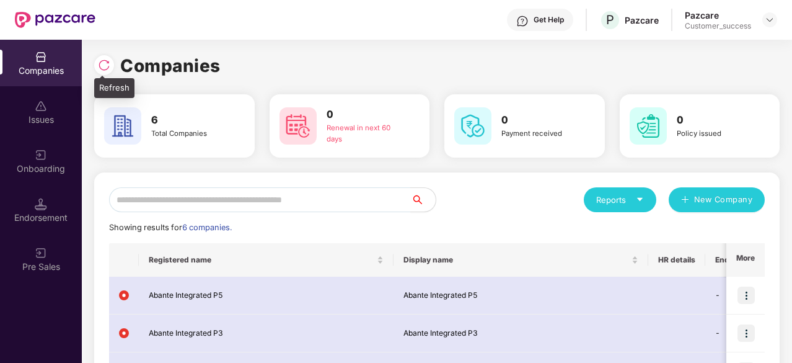
click at [105, 65] on img at bounding box center [104, 65] width 12 height 12
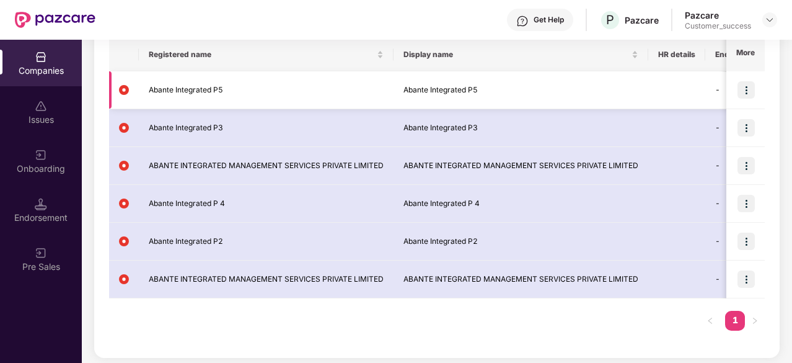
scroll to position [208, 0]
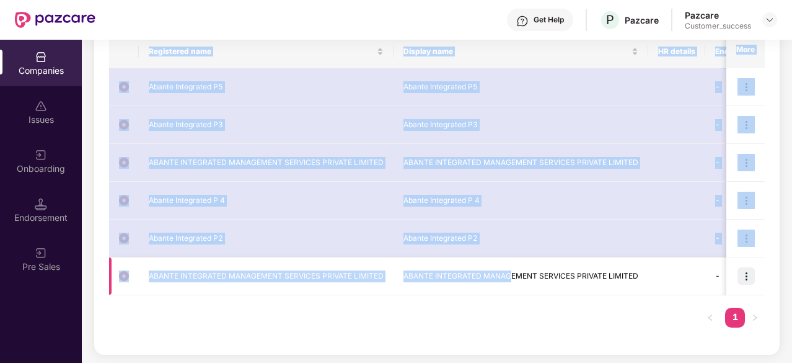
drag, startPoint x: 463, startPoint y: 299, endPoint x: 515, endPoint y: 287, distance: 52.8
click at [515, 287] on div "Registered name Display name HR details Endorsements Benefits Earliest Renewal …" at bounding box center [437, 187] width 656 height 305
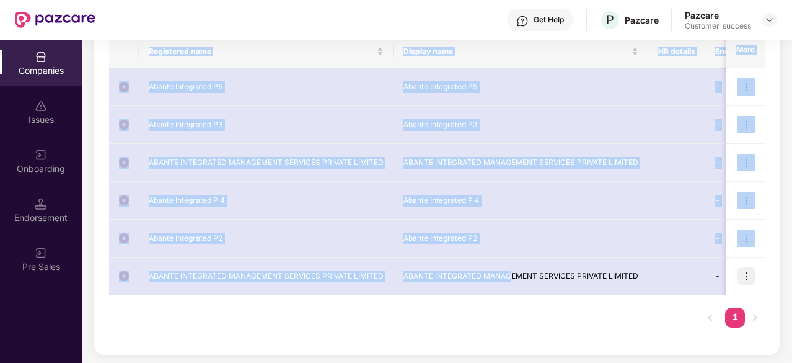
click at [524, 340] on div "Reports New Company Showing results for 6 companies. Registered name Display na…" at bounding box center [437, 159] width 686 height 391
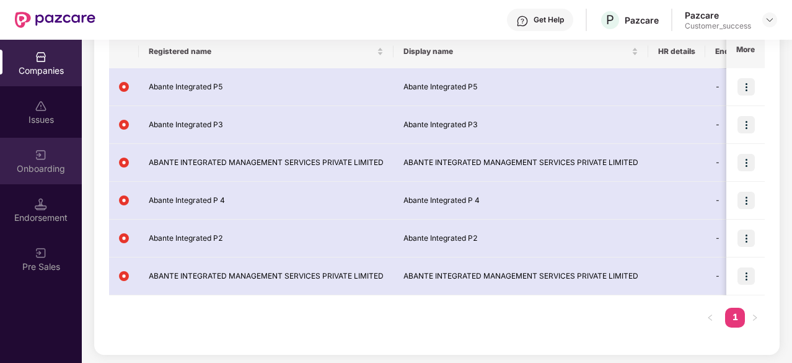
click at [66, 160] on div "Onboarding" at bounding box center [41, 161] width 82 height 46
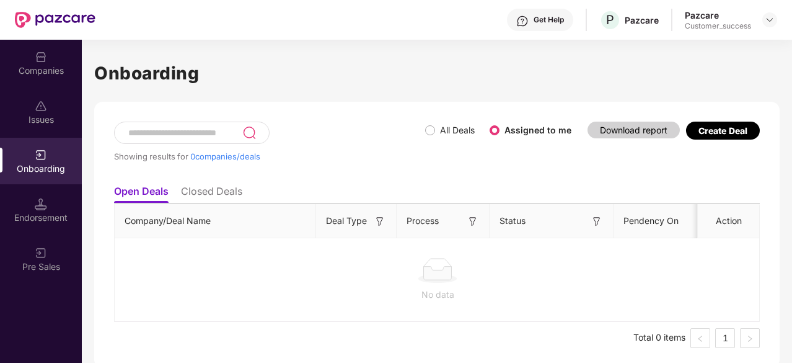
click at [438, 129] on span "All Deals" at bounding box center [457, 130] width 45 height 14
